Goal: Transaction & Acquisition: Purchase product/service

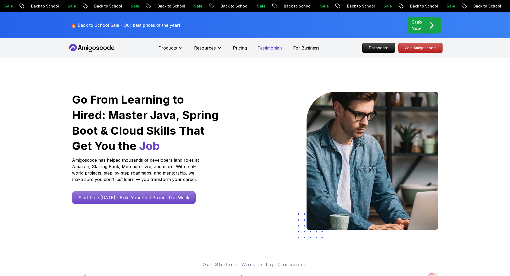
drag, startPoint x: 0, startPoint y: 0, endPoint x: 269, endPoint y: 50, distance: 274.0
click at [269, 50] on p "Testimonials" at bounding box center [270, 48] width 25 height 6
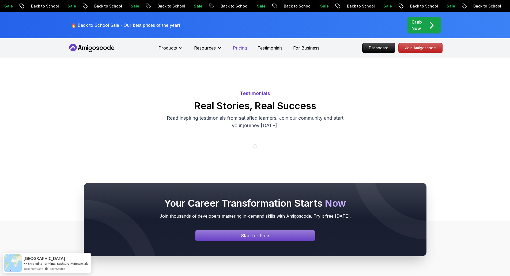
click at [243, 49] on p "Pricing" at bounding box center [240, 48] width 14 height 6
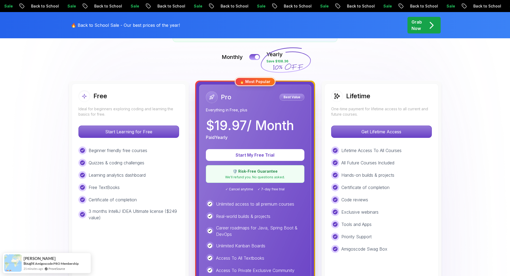
scroll to position [121, 0]
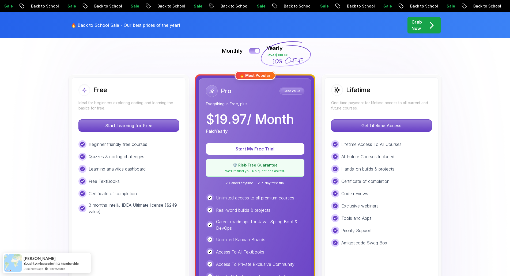
click at [254, 51] on button at bounding box center [254, 51] width 11 height 6
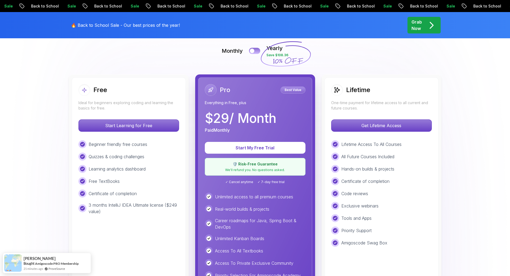
click at [258, 51] on button at bounding box center [254, 51] width 11 height 6
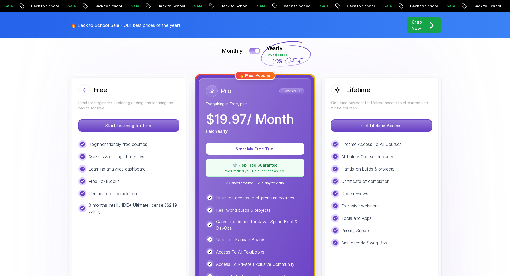
click at [258, 51] on div at bounding box center [257, 51] width 5 height 5
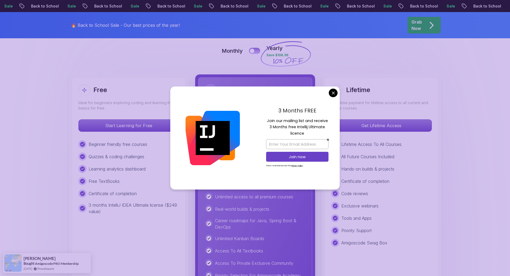
click at [258, 51] on button at bounding box center [254, 51] width 11 height 6
